Goal: Transaction & Acquisition: Subscribe to service/newsletter

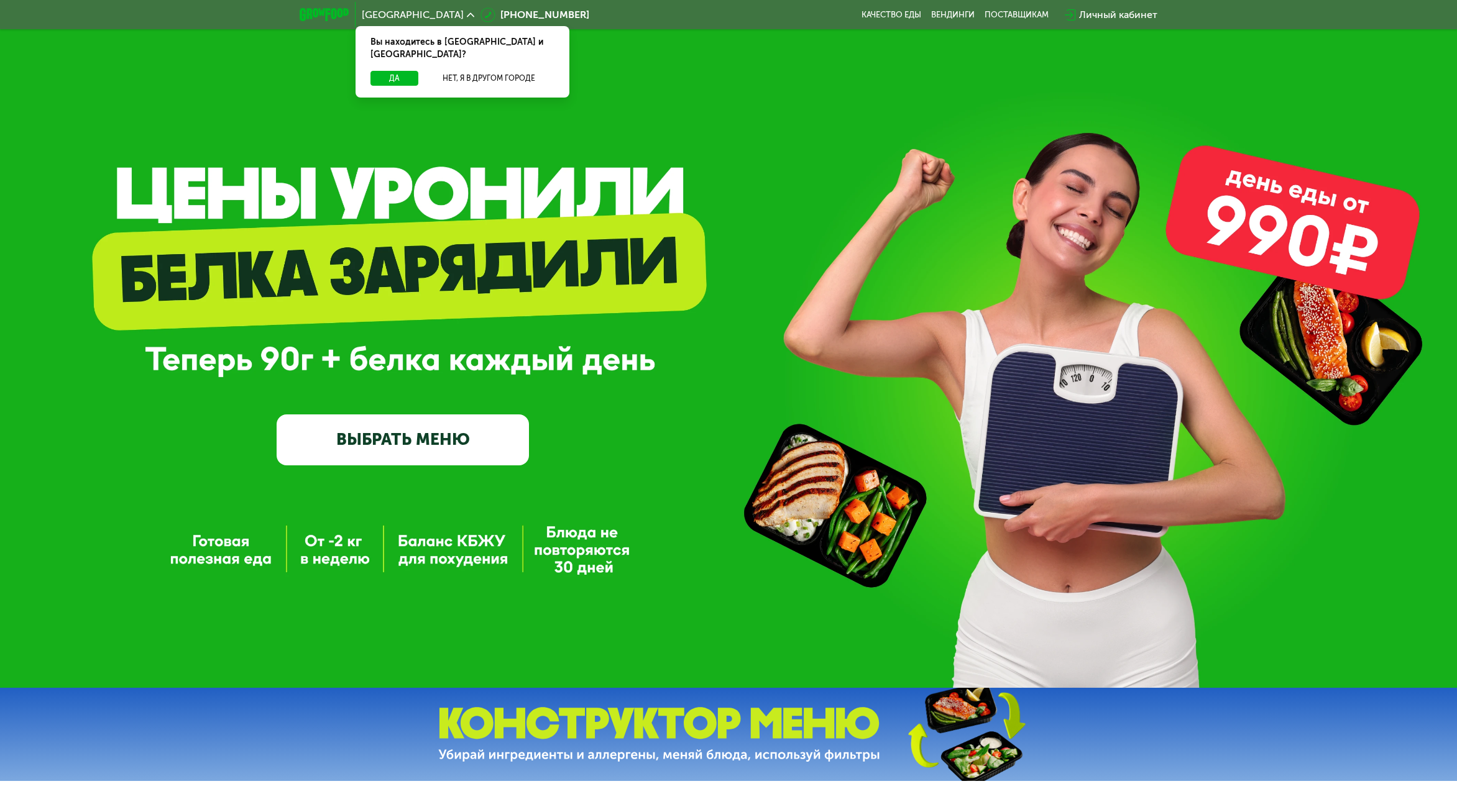
click at [423, 440] on link "ВЫБРАТЬ МЕНЮ" at bounding box center [403, 440] width 252 height 51
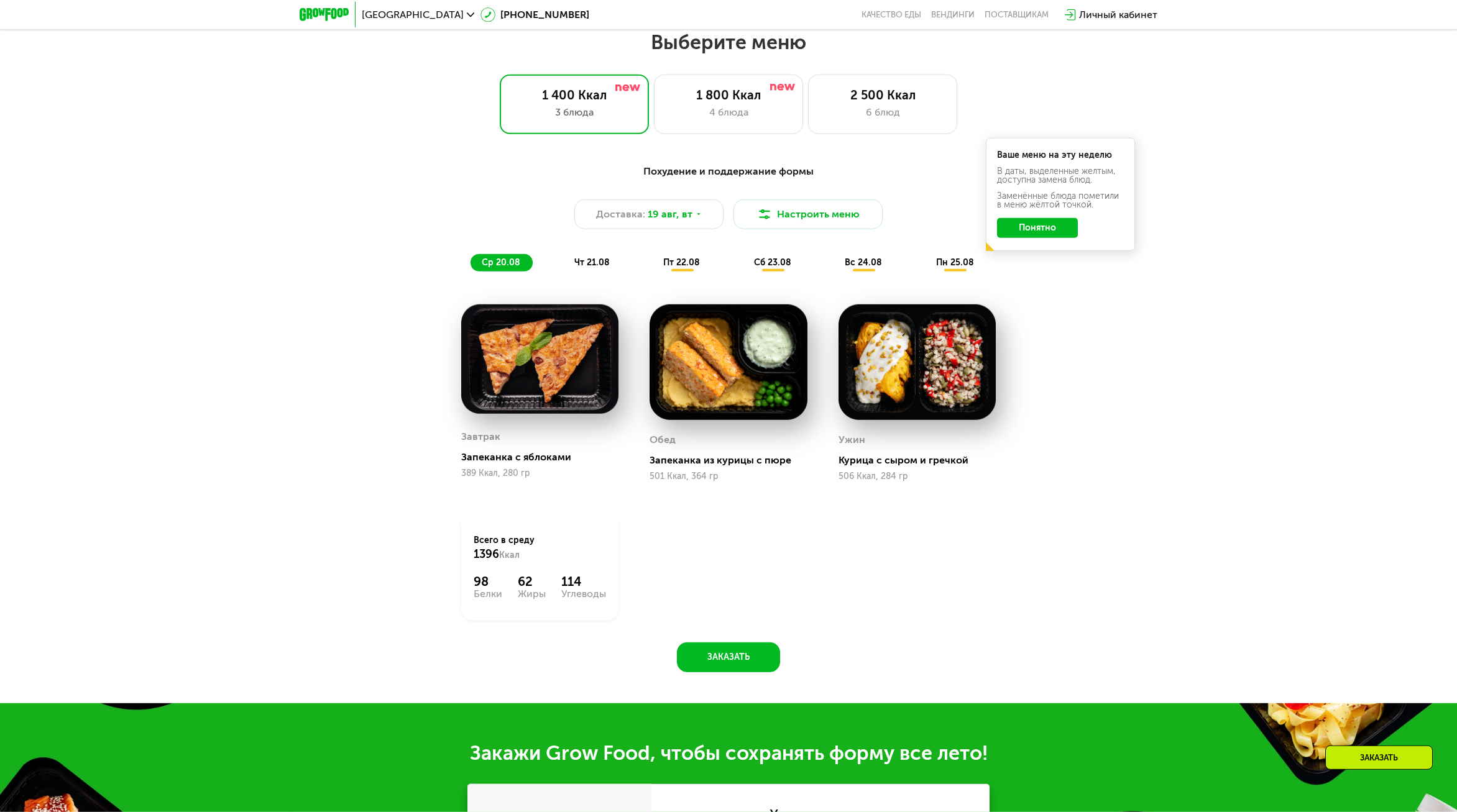
scroll to position [795, 0]
click at [722, 114] on div "4 блюда" at bounding box center [728, 112] width 123 height 15
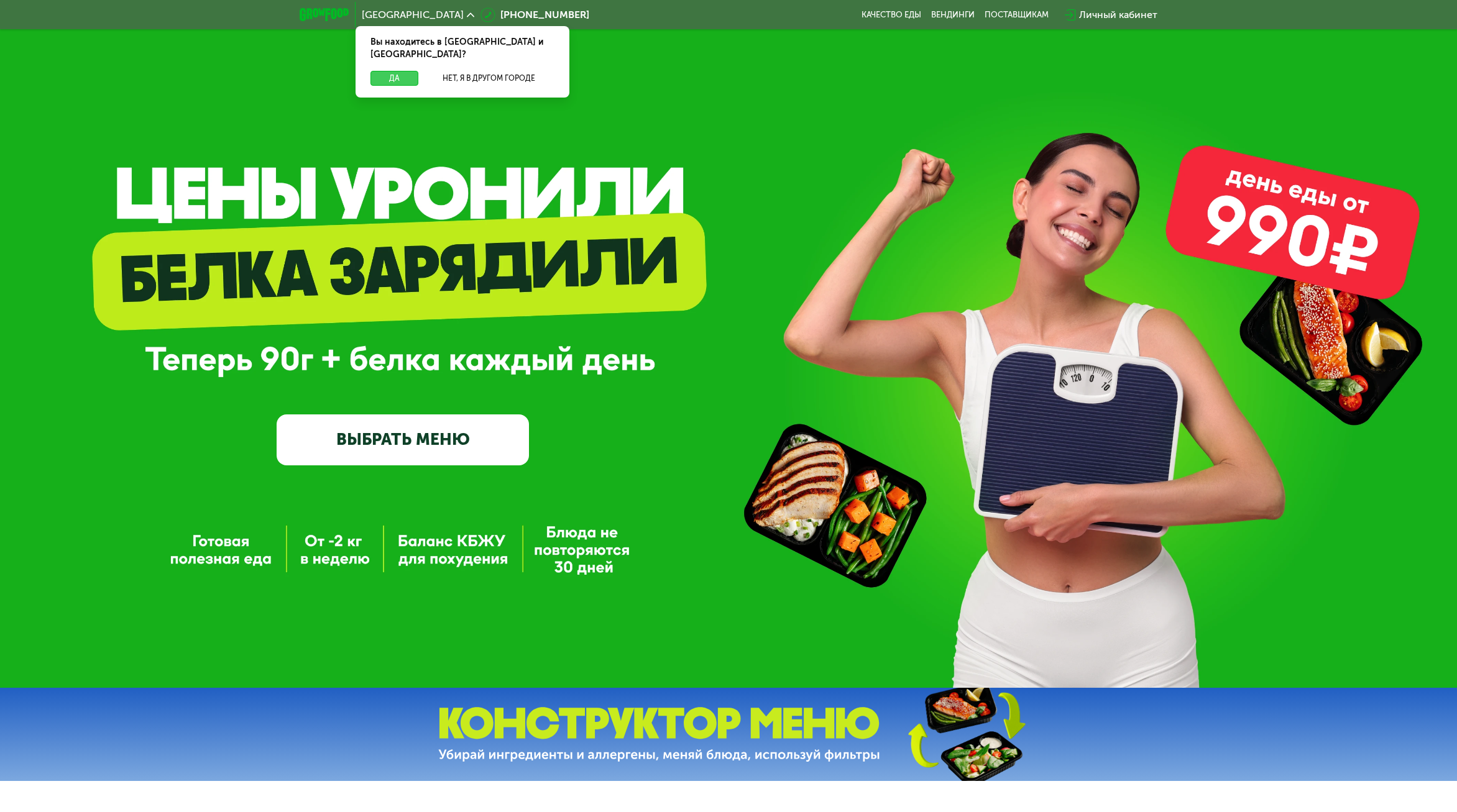
click at [373, 72] on button "Да" at bounding box center [395, 78] width 48 height 15
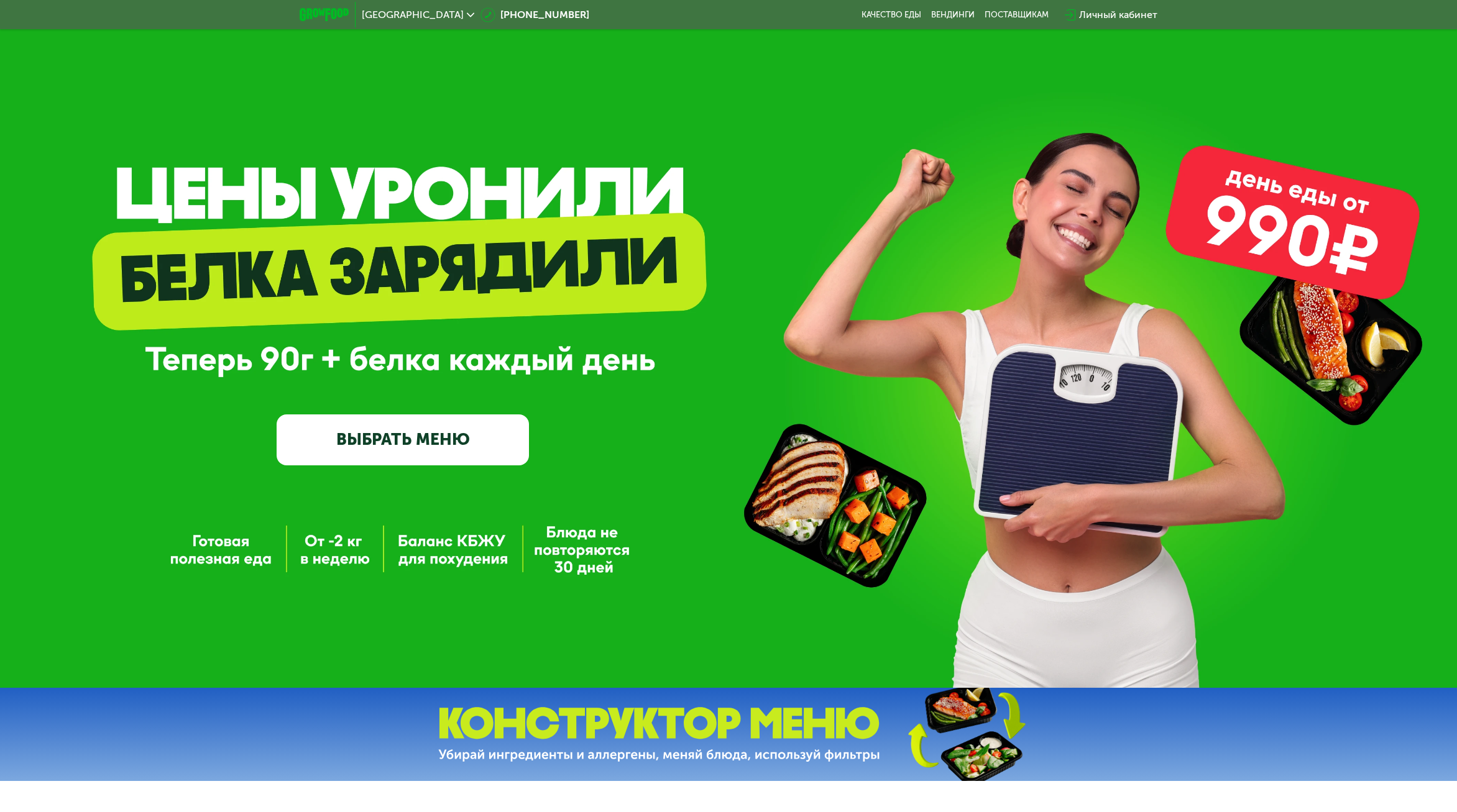
click at [453, 447] on link "ВЫБРАТЬ МЕНЮ" at bounding box center [403, 440] width 252 height 51
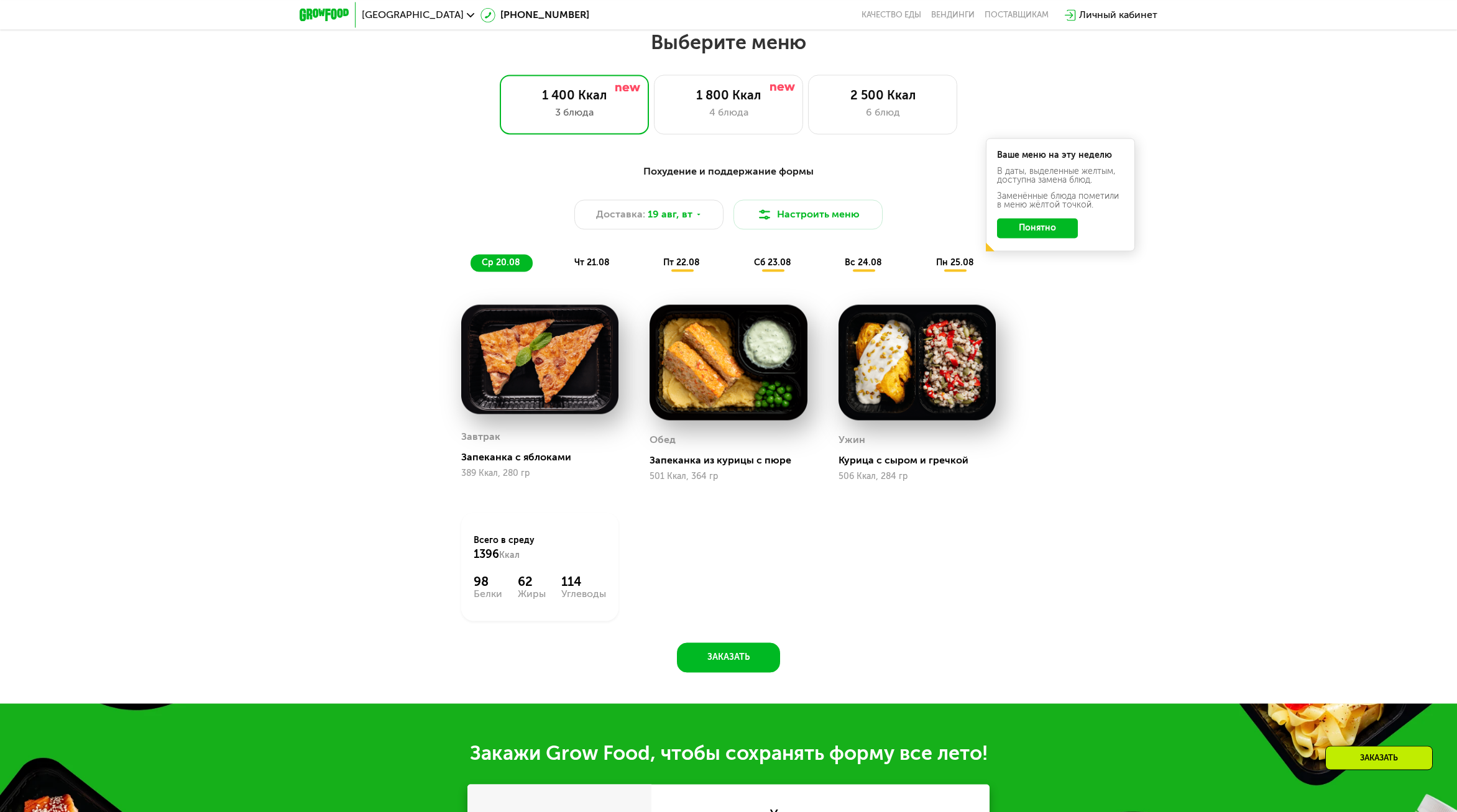
scroll to position [795, 0]
click at [764, 95] on div "1 800 Ккал" at bounding box center [728, 95] width 123 height 15
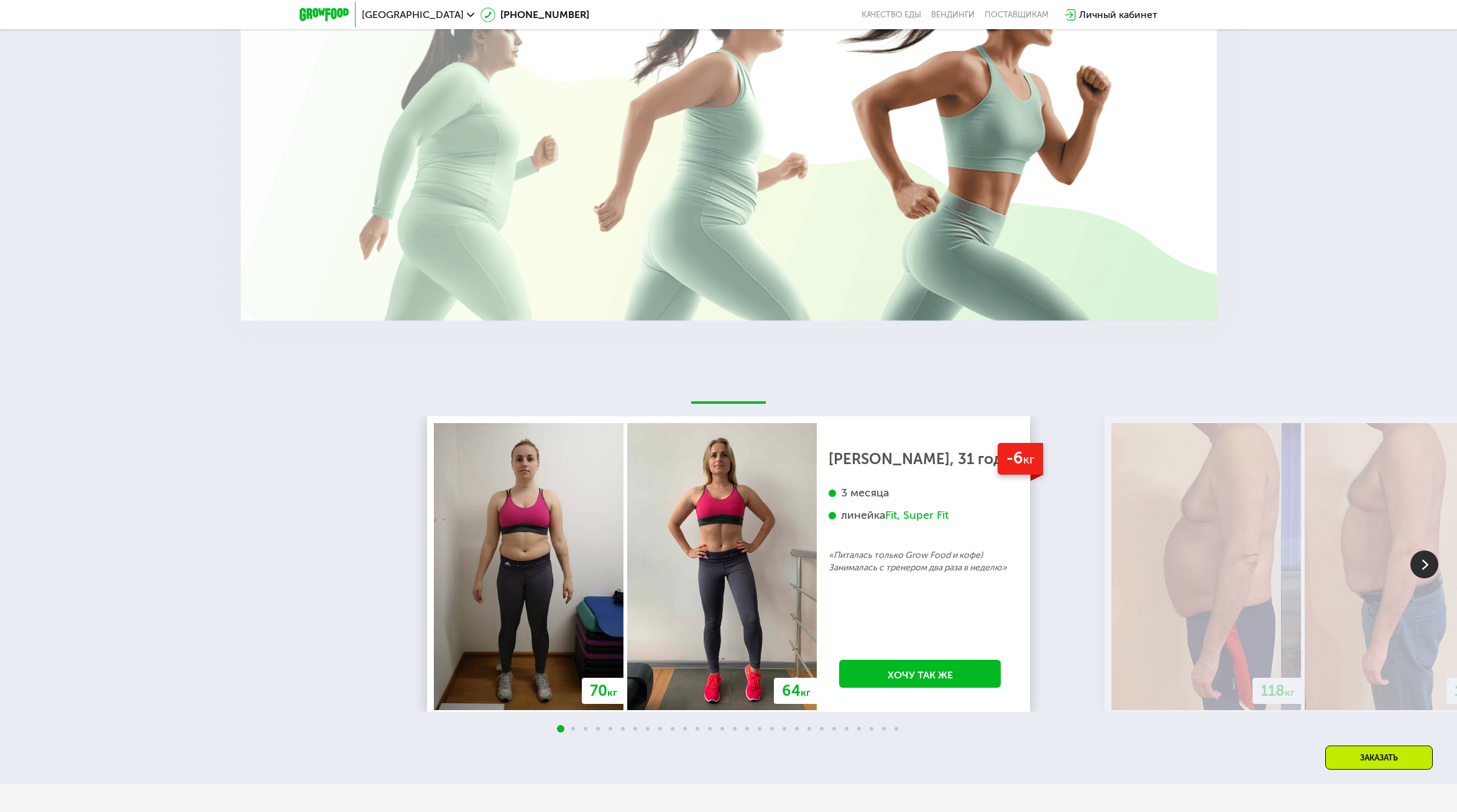
scroll to position [2380, 0]
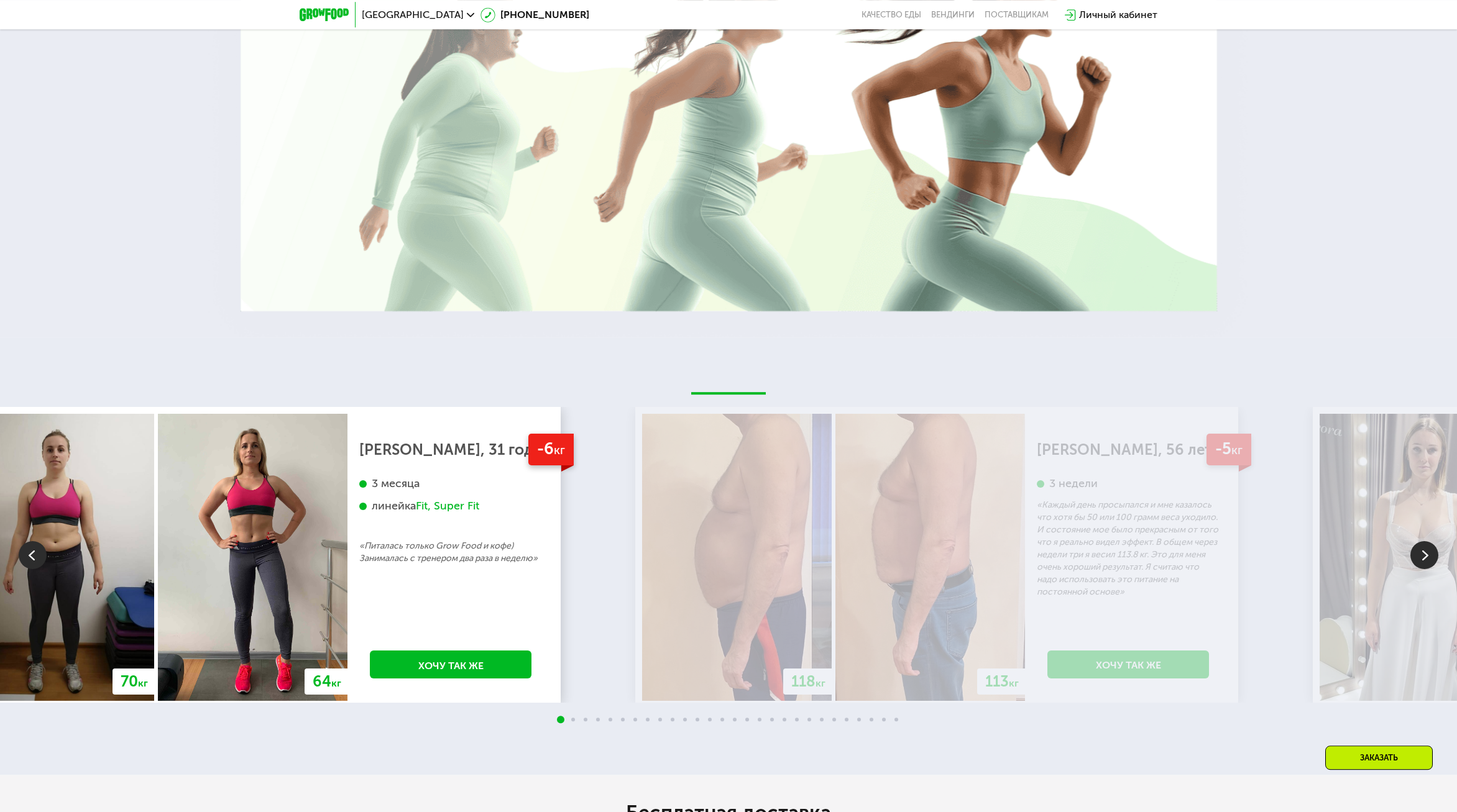
click at [429, 575] on div "-6 кг Екатерина, 31 год 3 месяца линейка Fit, Super Fit «Питалась только Grow F…" at bounding box center [451, 557] width 206 height 287
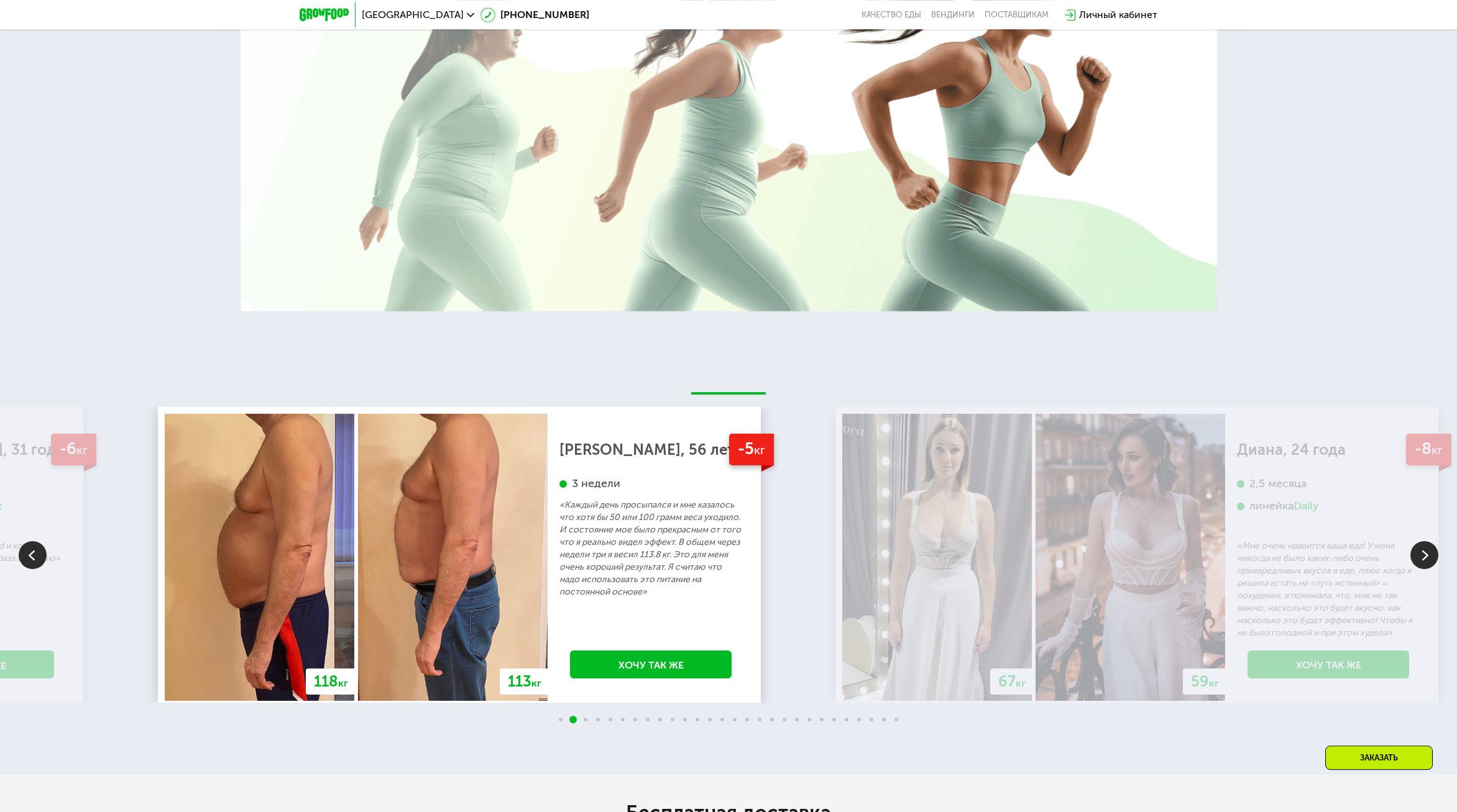
click at [602, 534] on div "118 кг 113 кг -5 кг Дмитрий, 56 лет 3 недели «Каждый день просыпался и мне каза…" at bounding box center [459, 557] width 590 height 287
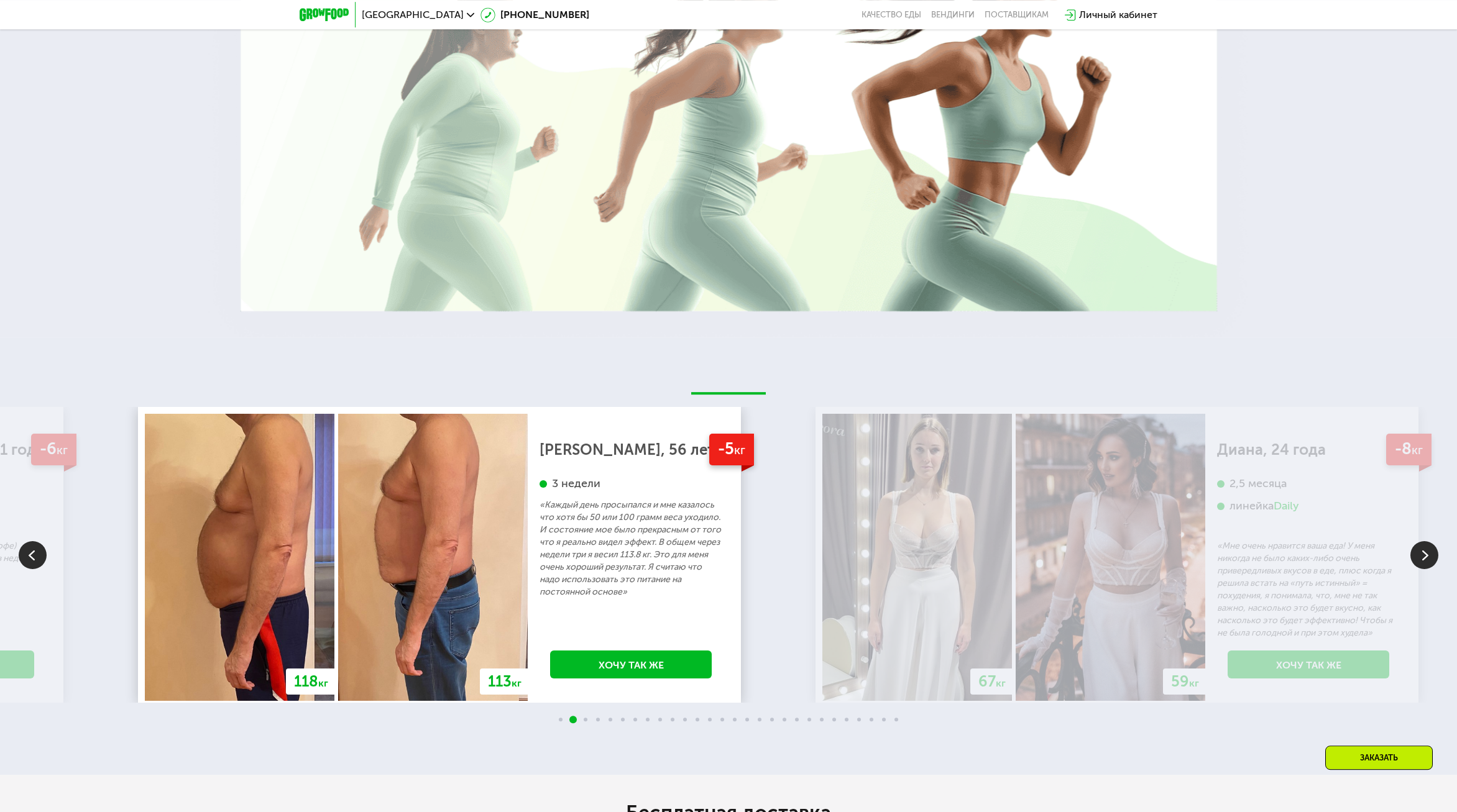
click at [540, 550] on p "«Каждый день просыпался и мне казалось что хотя бы 50 или 100 грамм веса уходил…" at bounding box center [631, 549] width 183 height 99
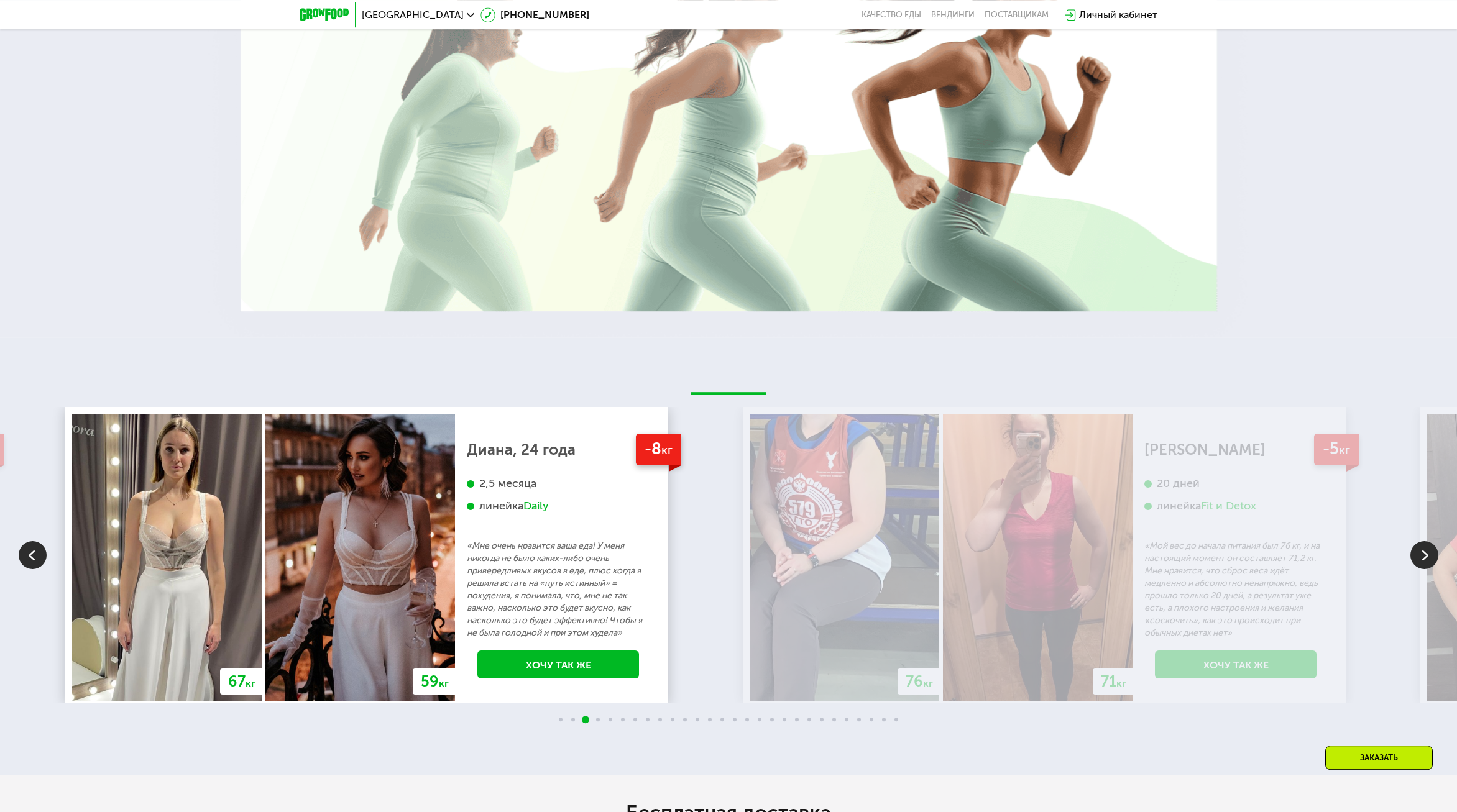
click at [530, 551] on div "Диана, 24 года 2,5 месяца линейка Daily «Мне очень нравится ваша еда! У меня ни…" at bounding box center [558, 542] width 183 height 196
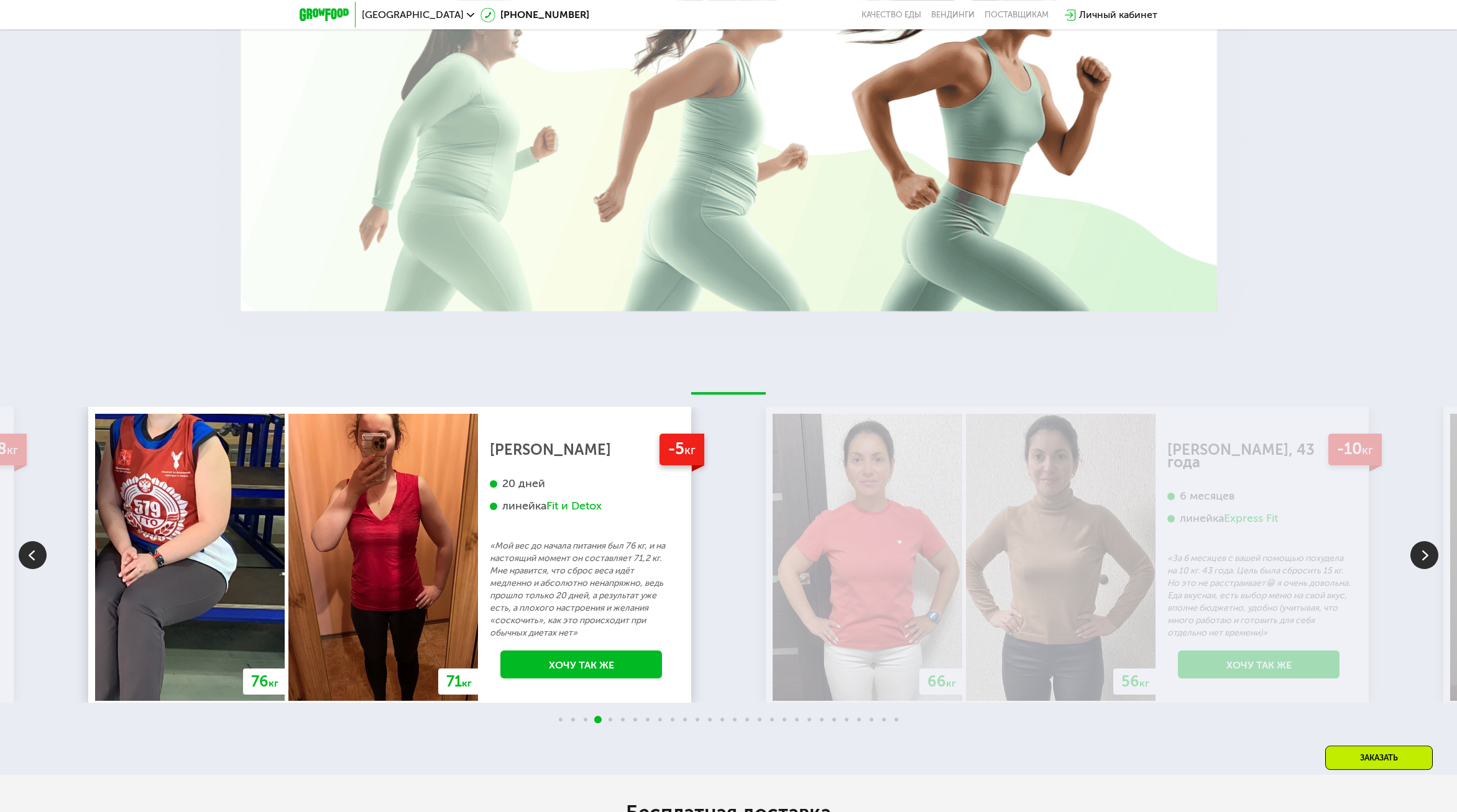
click at [513, 542] on p "«Мой вес до начала питания был 76 кг, и на настоящий момент он составляет 71,2 …" at bounding box center [581, 589] width 183 height 99
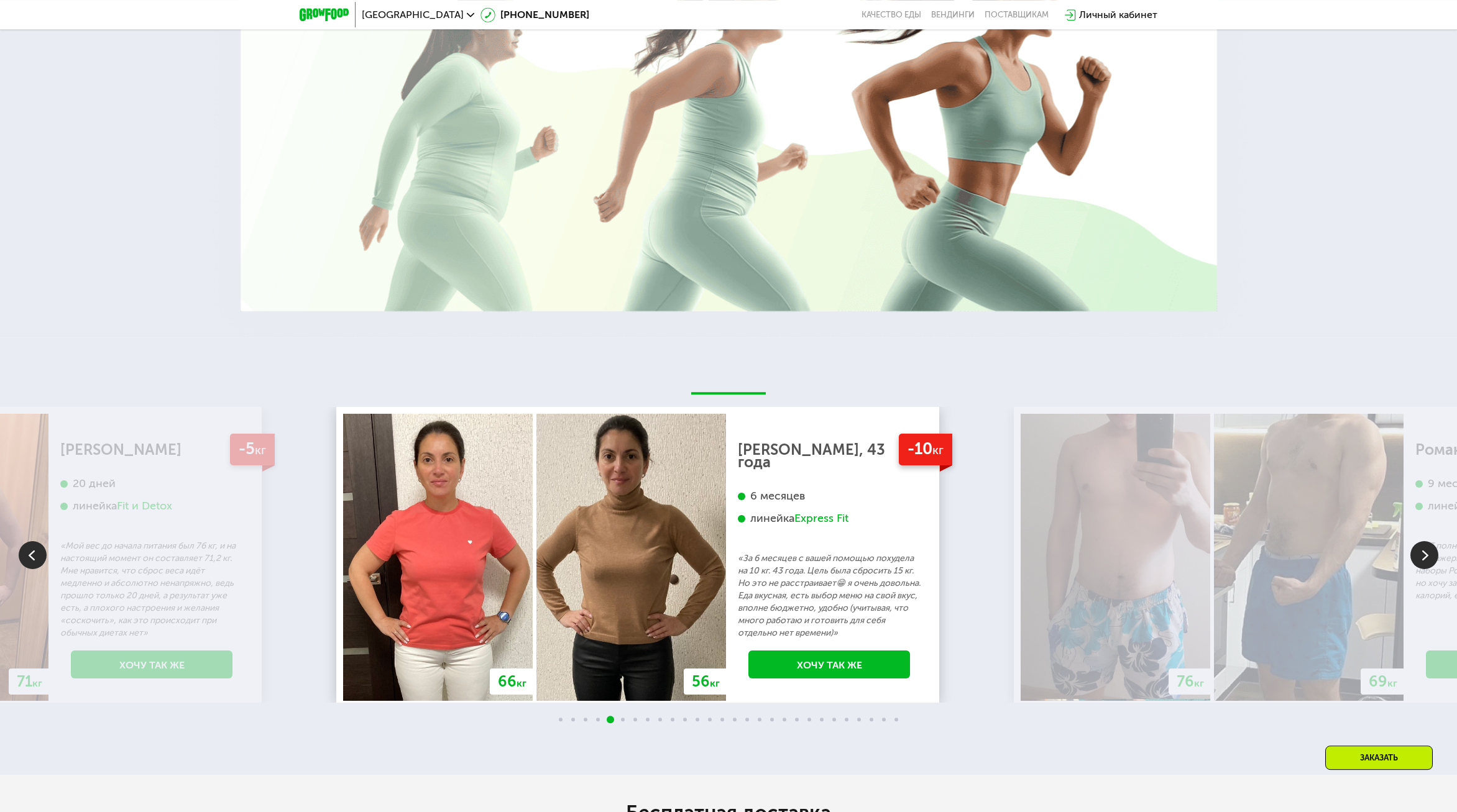
click at [738, 550] on div "Анна, 43 года 6 месяцев линейка Express Fit «За 6 месяцев с вашей помощью похуд…" at bounding box center [829, 542] width 183 height 196
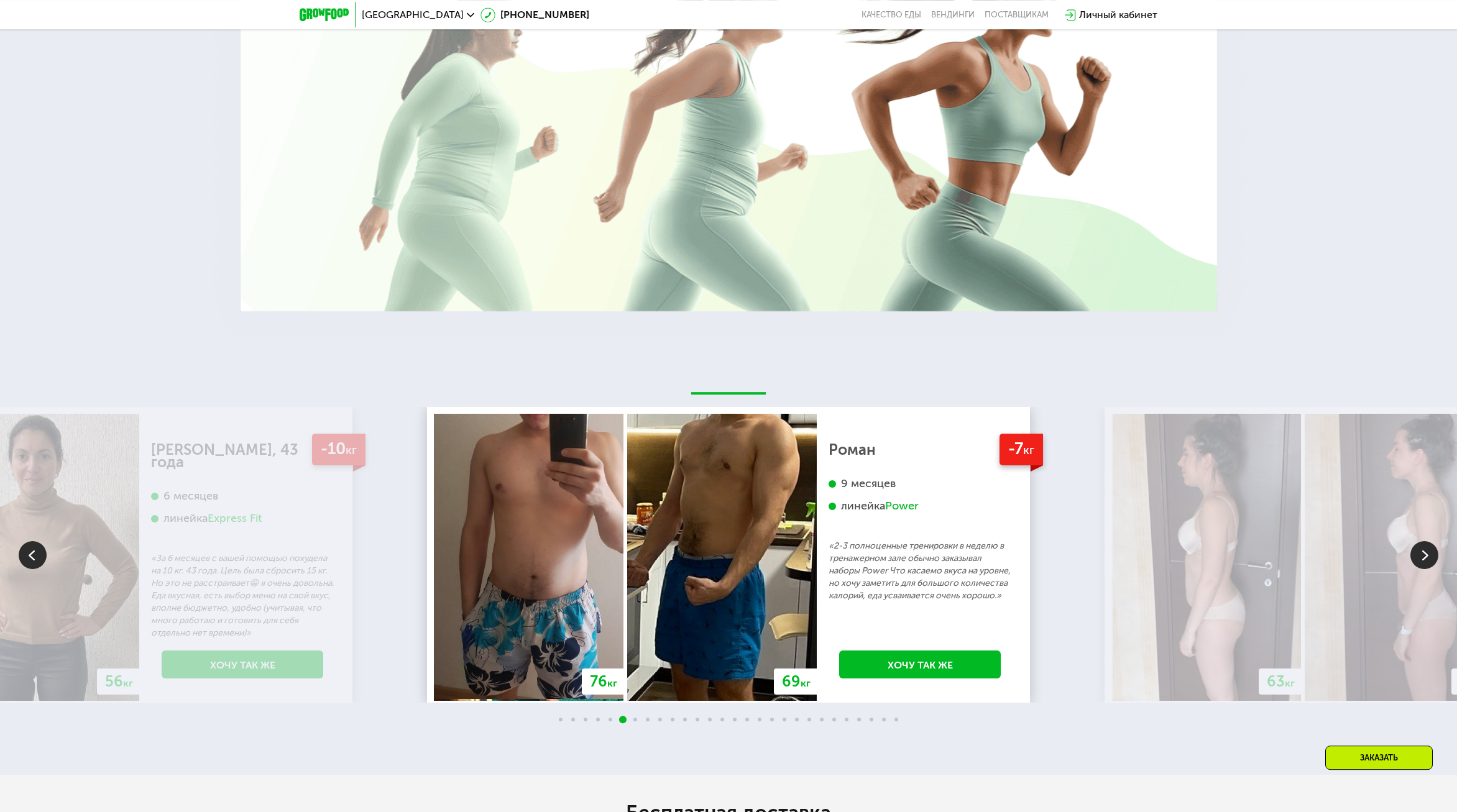
click at [829, 557] on div "Роман 9 месяцев линейка Power «2-3 полноценные тренировки в неделю в тренажерно…" at bounding box center [920, 523] width 183 height 158
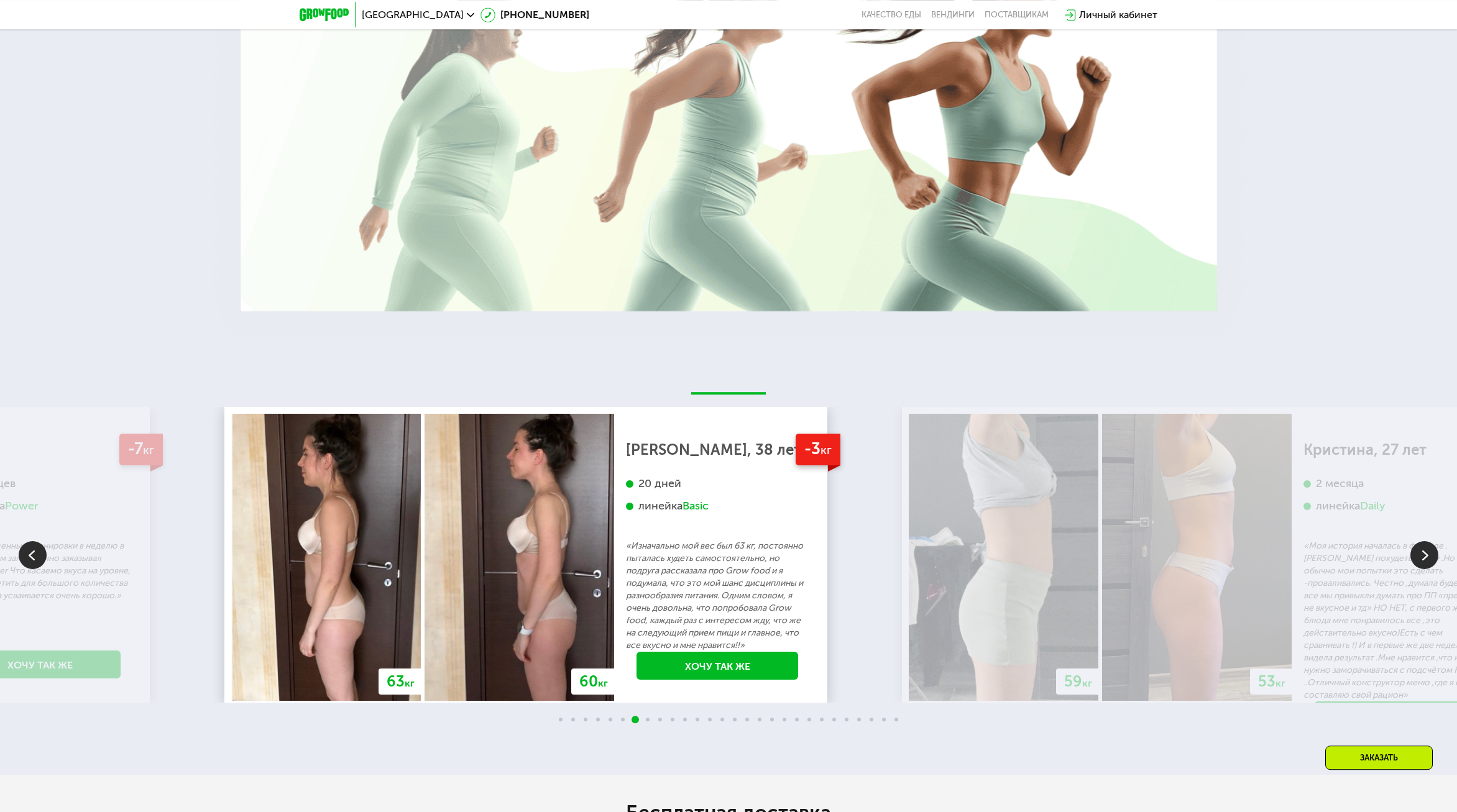
click at [626, 537] on div "20 дней линейка Basic" at bounding box center [717, 508] width 183 height 63
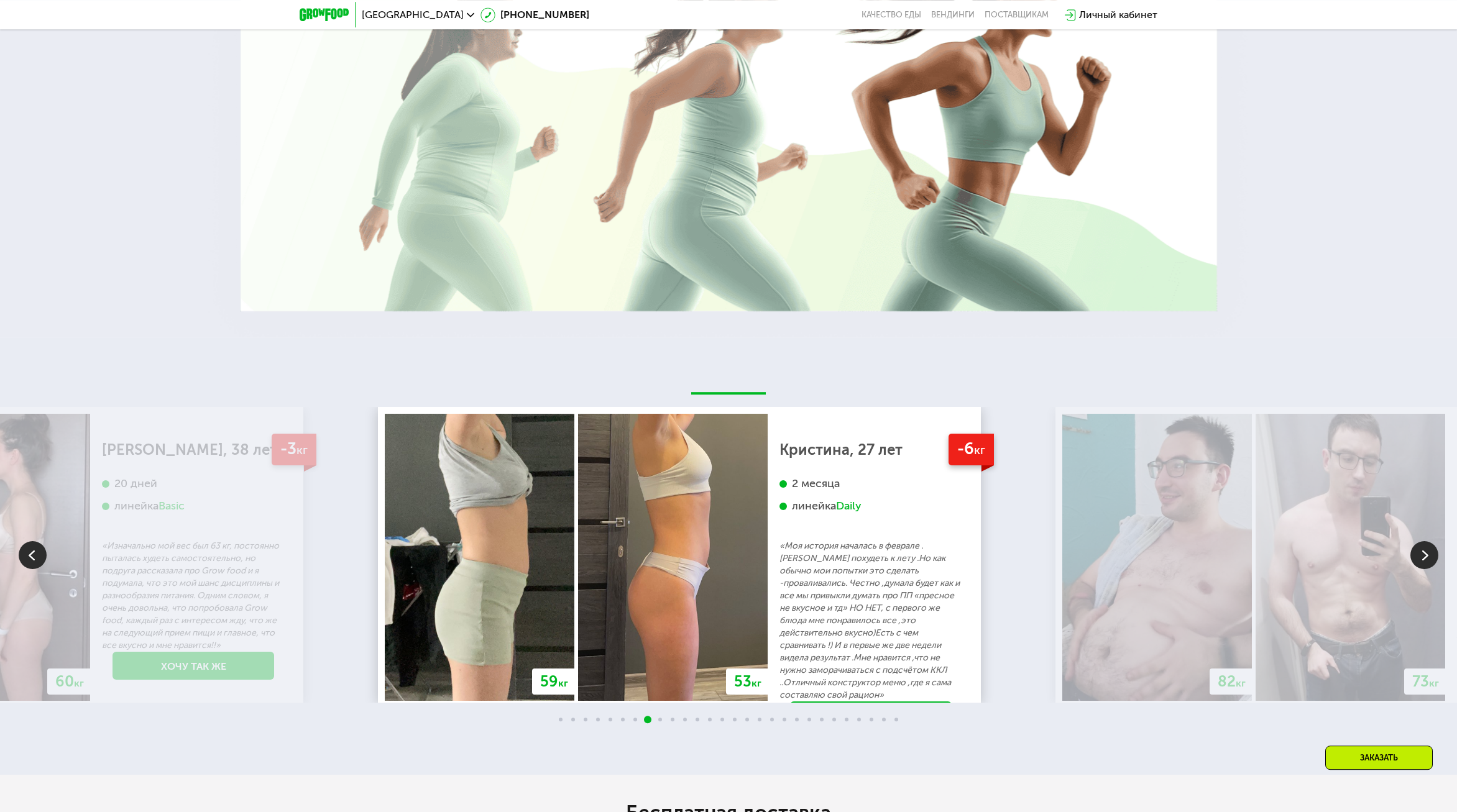
click at [779, 544] on p "«Моя история началась в феврале .[PERSON_NAME] похудеть к лету .Но как обычно м…" at bounding box center [870, 621] width 183 height 162
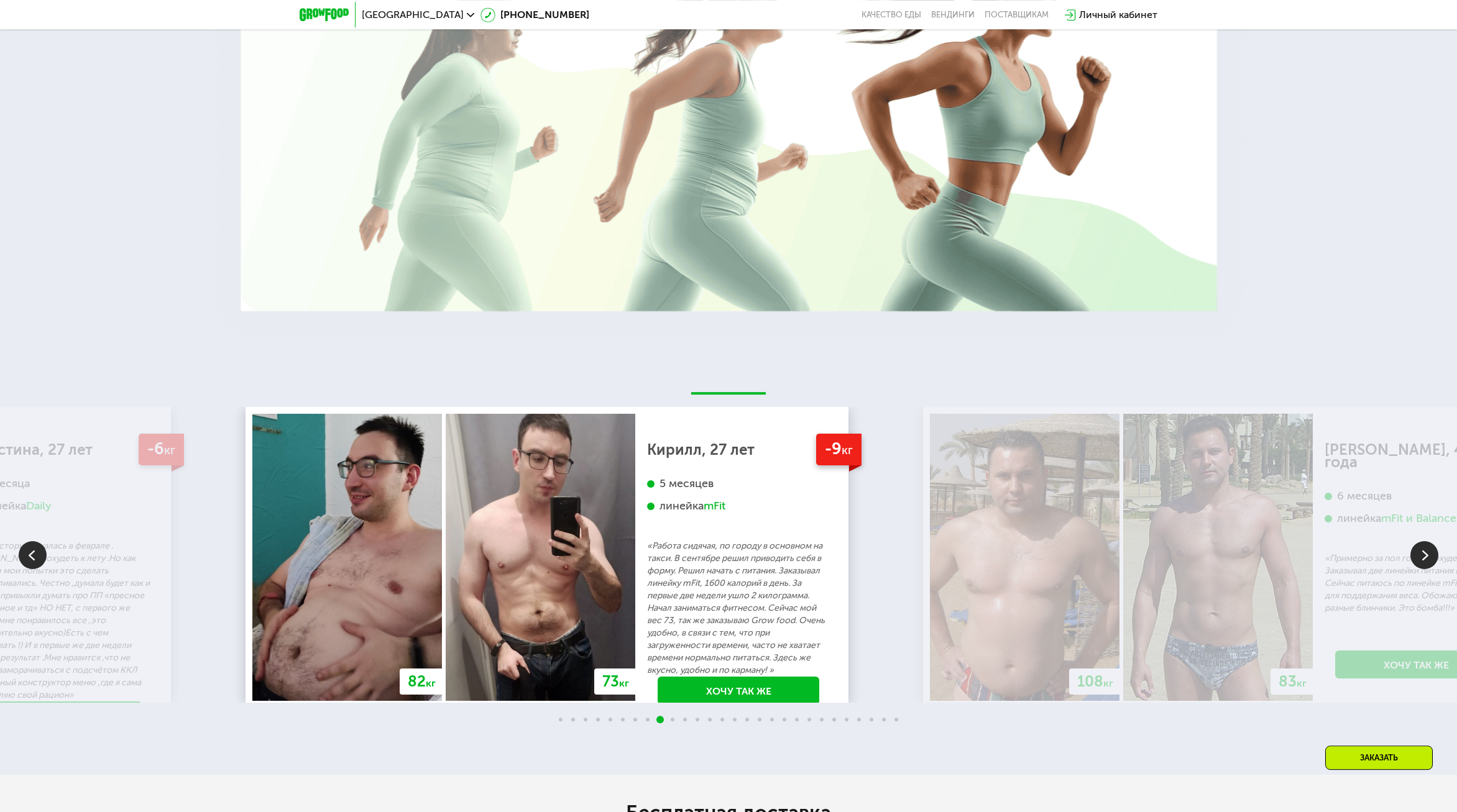
click at [930, 556] on img at bounding box center [1025, 557] width 189 height 287
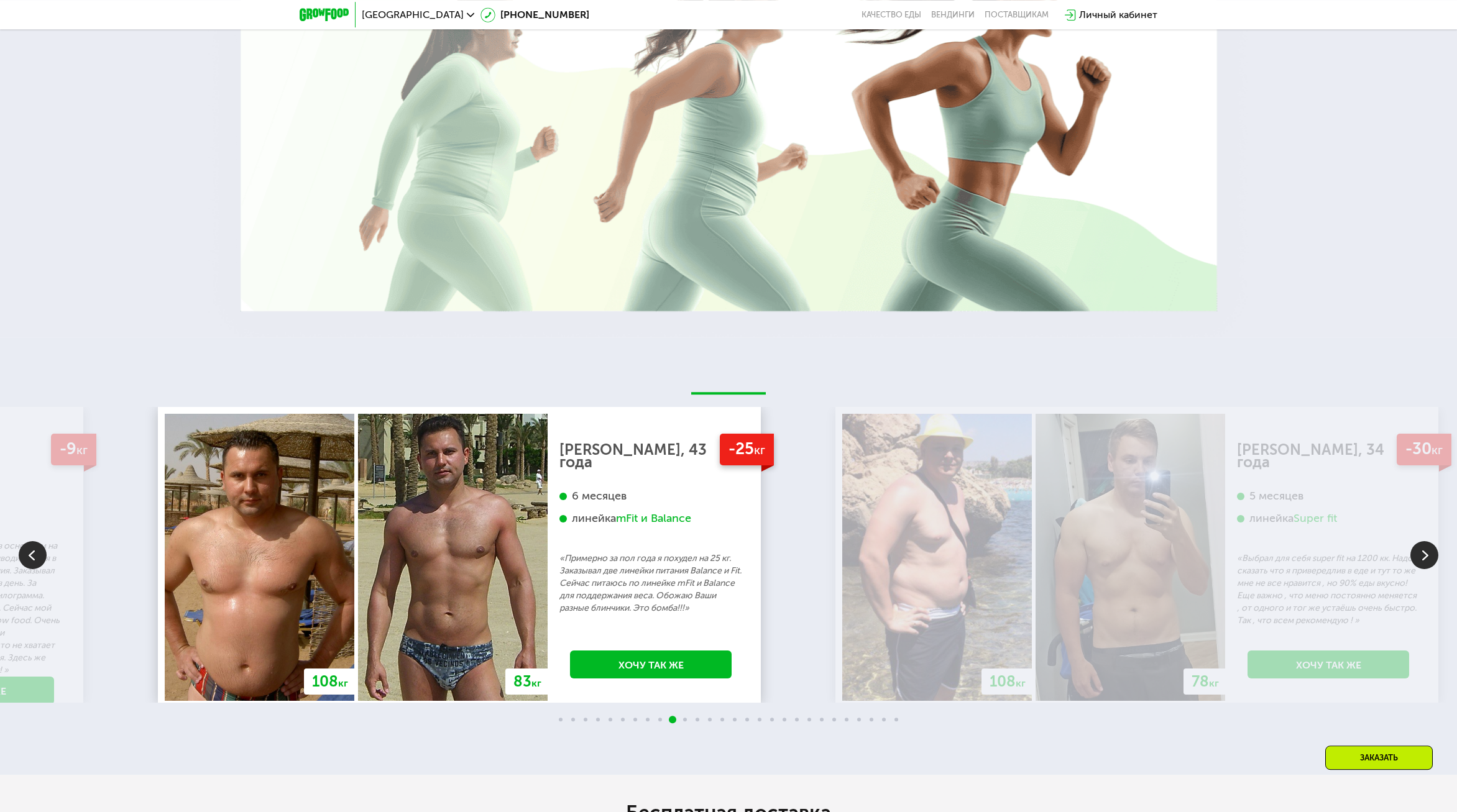
click at [731, 589] on p "«Примерно за пол года я похудел на 25 кг. Заказывал две линейки питания Balance…" at bounding box center [650, 584] width 183 height 63
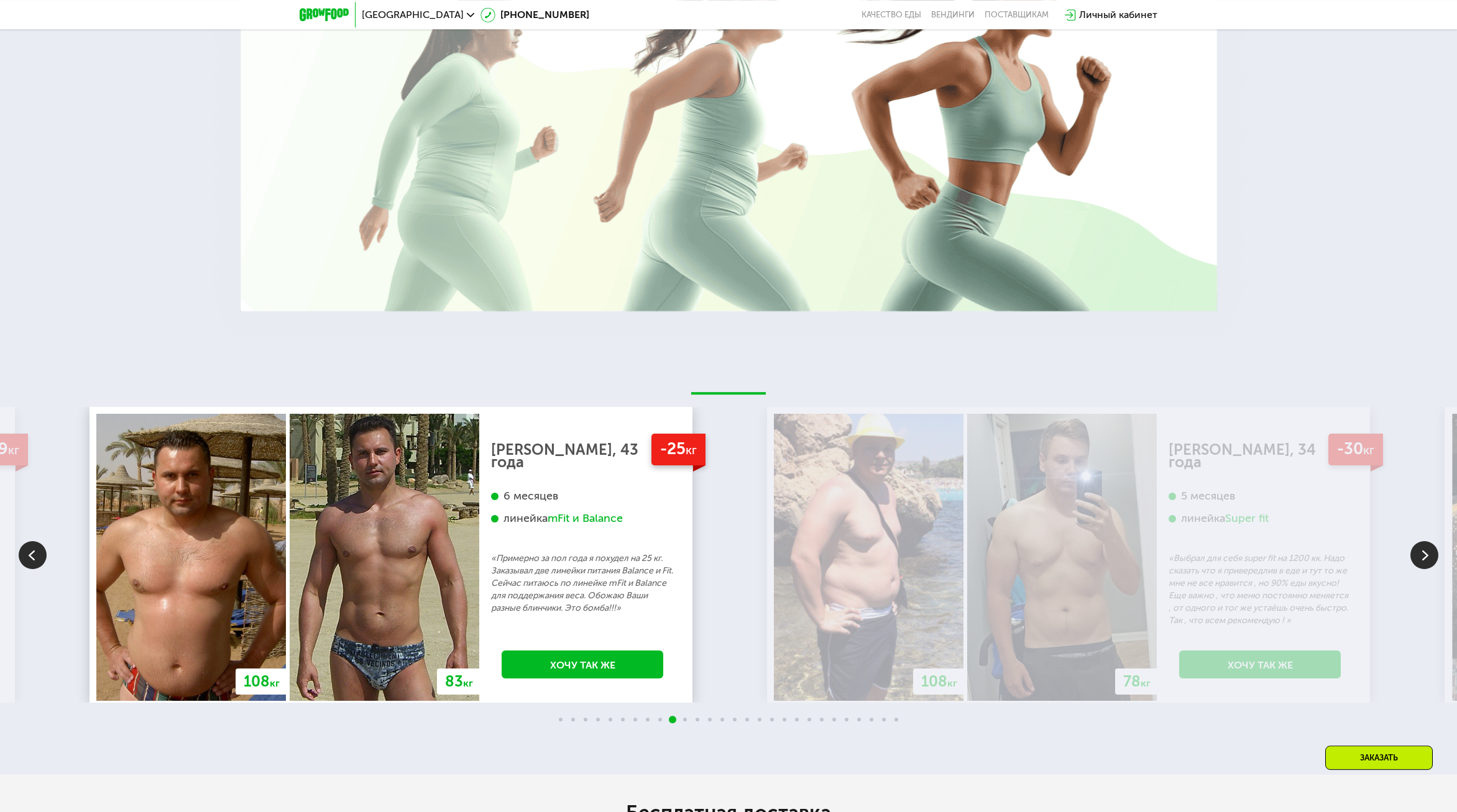
click at [823, 586] on img at bounding box center [868, 557] width 189 height 287
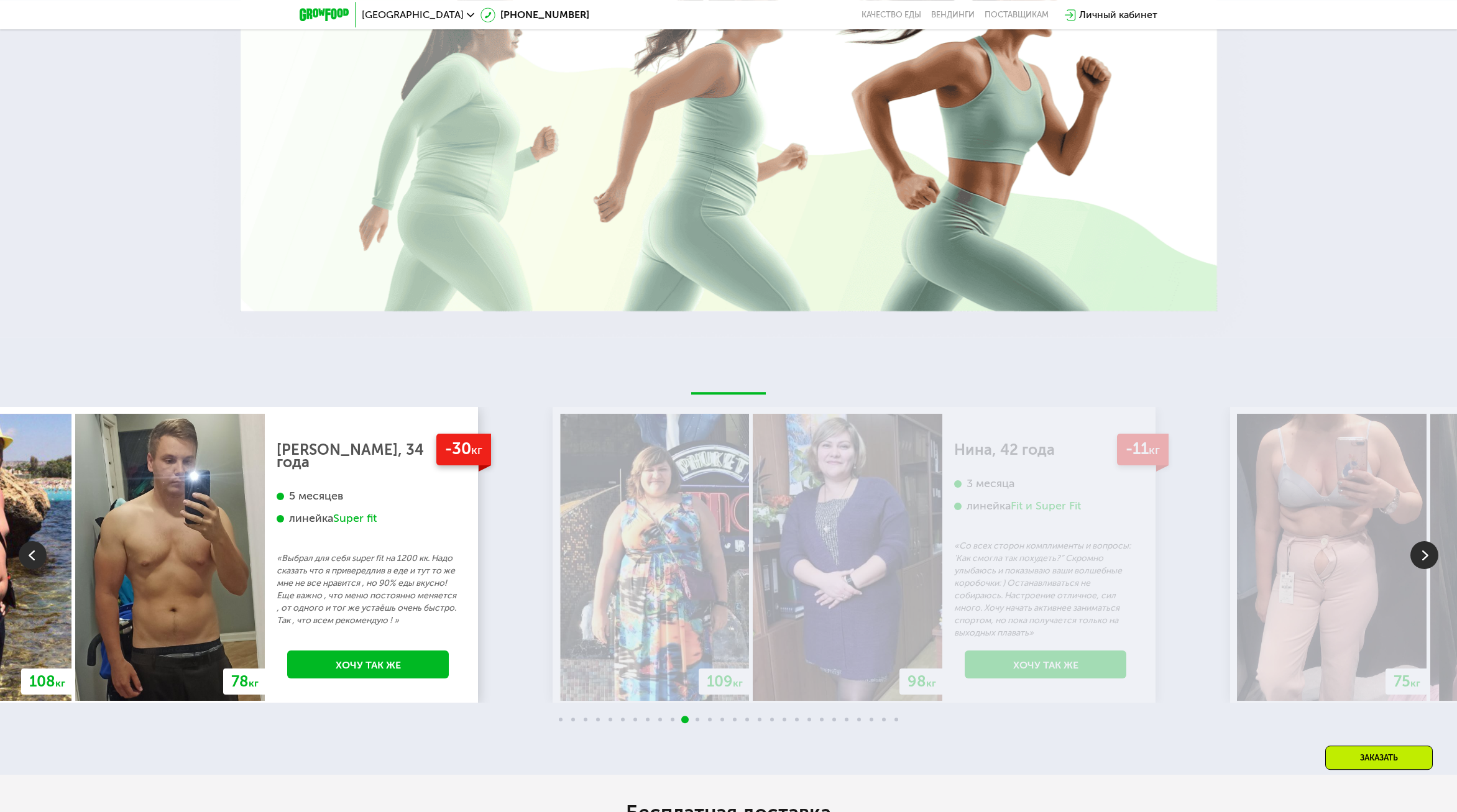
click at [572, 536] on img at bounding box center [654, 557] width 189 height 287
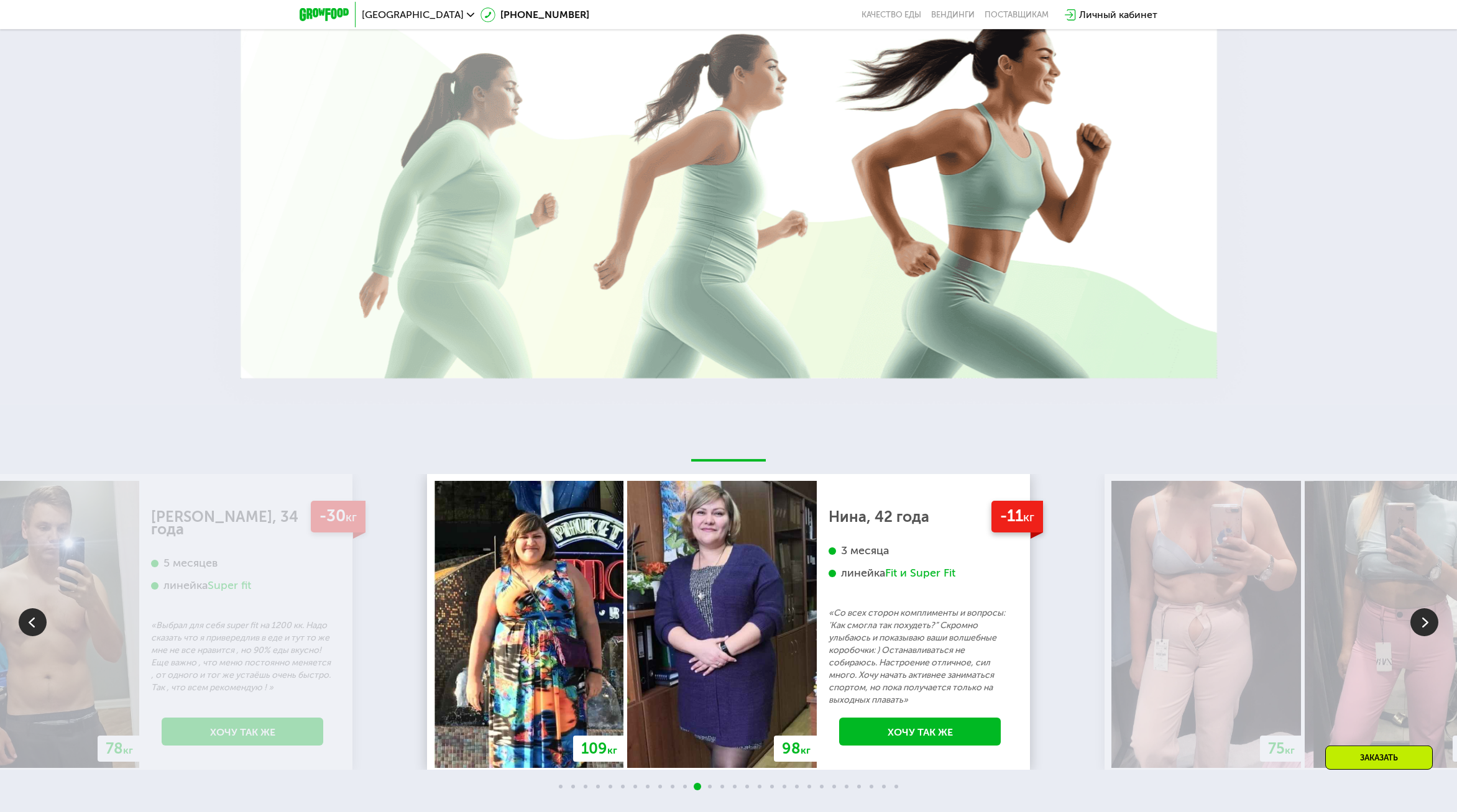
scroll to position [2127, 0]
